Goal: Task Accomplishment & Management: Complete application form

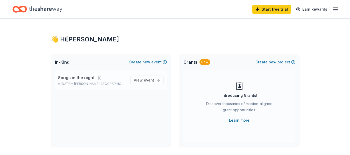
click at [83, 76] on span "Songs in the night" at bounding box center [76, 78] width 37 height 6
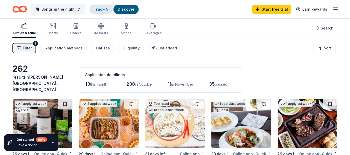
click at [97, 9] on link "Track · 5" at bounding box center [101, 9] width 15 height 4
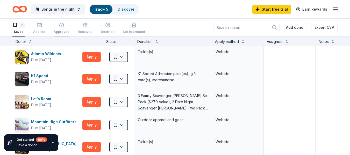
click at [60, 27] on icon "button" at bounding box center [61, 25] width 5 height 5
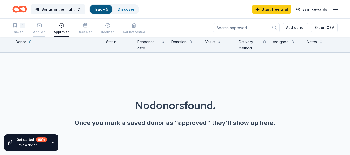
click at [39, 26] on icon "button" at bounding box center [39, 24] width 4 height 1
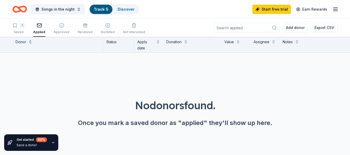
click at [38, 29] on div "Applied" at bounding box center [39, 28] width 12 height 11
click at [19, 8] on icon "Home" at bounding box center [22, 8] width 8 height 5
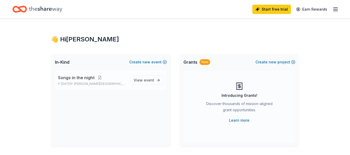
click at [78, 79] on span "Songs in the night" at bounding box center [76, 78] width 37 height 6
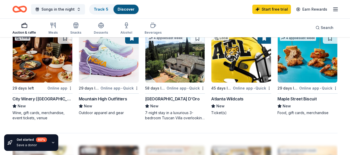
scroll to position [367, 0]
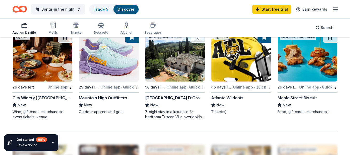
click at [24, 95] on div "City Winery ([GEOGRAPHIC_DATA])" at bounding box center [42, 98] width 60 height 6
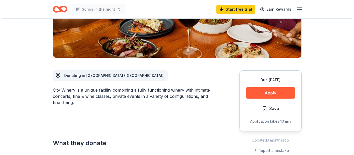
scroll to position [101, 0]
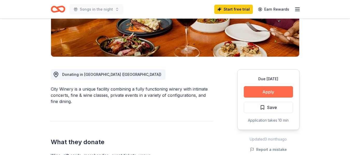
click at [266, 89] on button "Apply" at bounding box center [268, 91] width 49 height 11
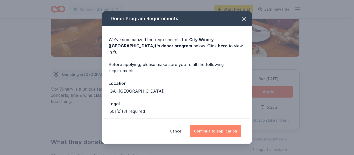
click at [224, 131] on button "Continue to application" at bounding box center [216, 131] width 52 height 12
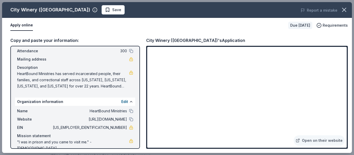
scroll to position [33, 0]
